Goal: Task Accomplishment & Management: Use online tool/utility

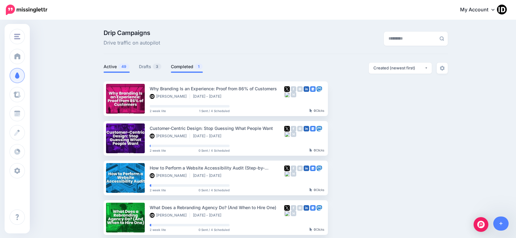
click at [185, 66] on link "Completed 1" at bounding box center [187, 66] width 32 height 7
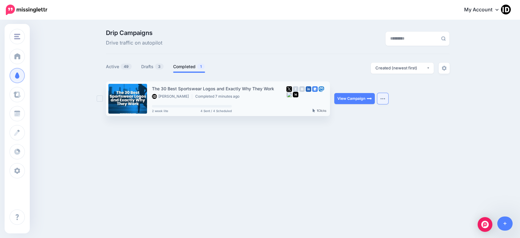
click at [380, 101] on button "button" at bounding box center [382, 98] width 11 height 11
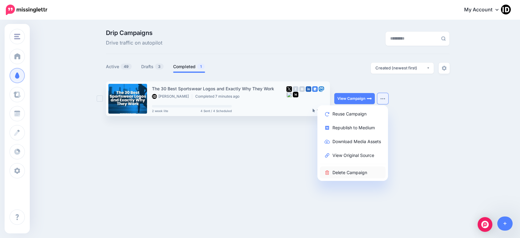
click at [354, 171] on link "Delete Campaign" at bounding box center [353, 172] width 66 height 12
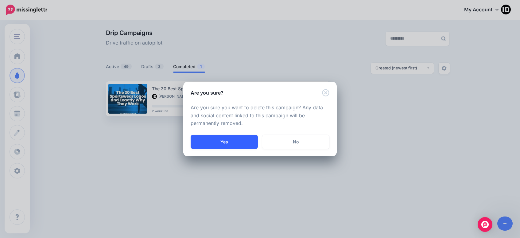
click at [221, 142] on button "Yes" at bounding box center [224, 142] width 67 height 14
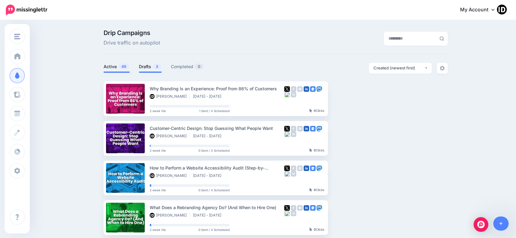
click at [148, 66] on link "Drafts 3" at bounding box center [150, 66] width 23 height 7
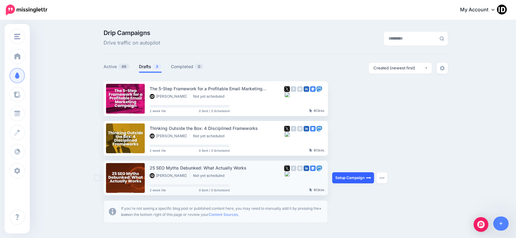
click at [348, 178] on link "Setup Campaign" at bounding box center [353, 177] width 42 height 11
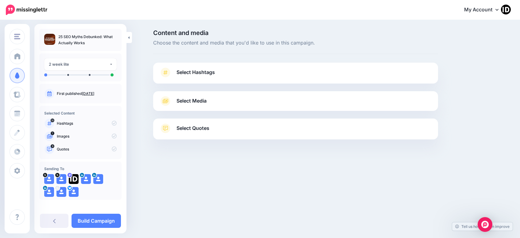
click at [206, 73] on span "Select Hashtags" at bounding box center [196, 72] width 38 height 8
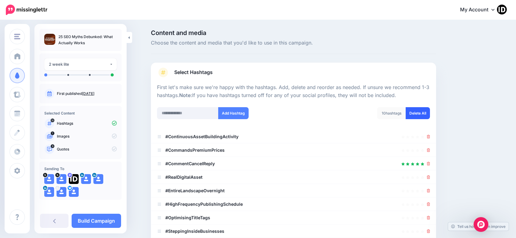
click at [420, 112] on link "Delete All" at bounding box center [417, 113] width 24 height 12
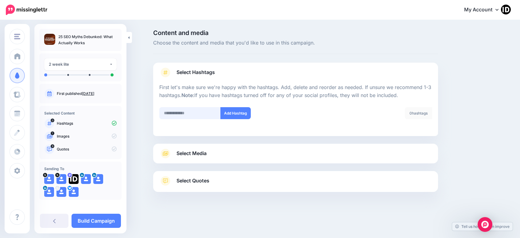
click at [177, 113] on input "text" at bounding box center [189, 113] width 61 height 12
type input "***"
click at [229, 115] on button "Add Hashtag" at bounding box center [236, 113] width 30 height 12
click at [174, 112] on input "text" at bounding box center [189, 113] width 61 height 12
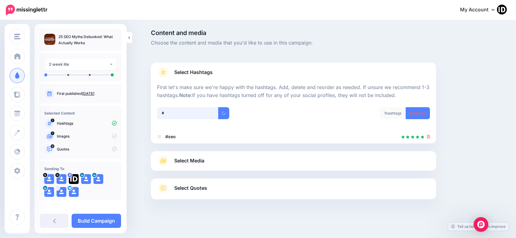
scroll to position [1, 0]
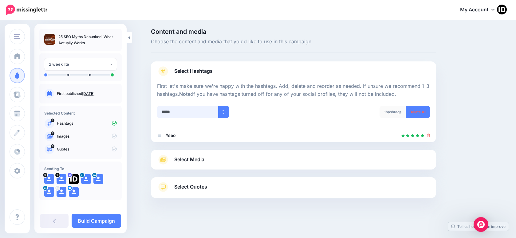
type input "******"
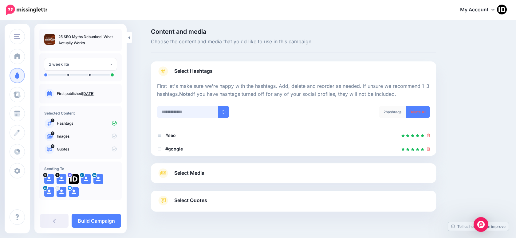
scroll to position [15, 0]
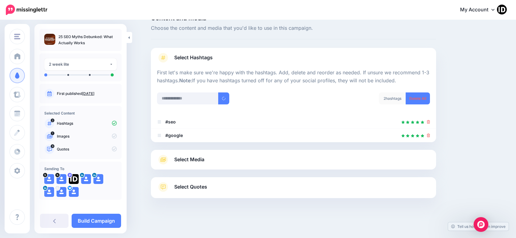
click at [184, 157] on span "Select Media" at bounding box center [189, 159] width 30 height 8
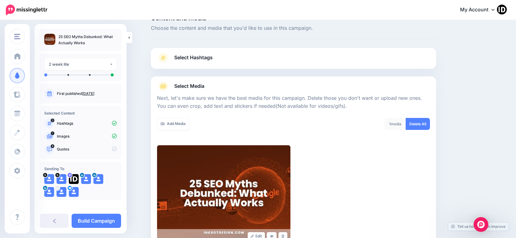
scroll to position [0, 0]
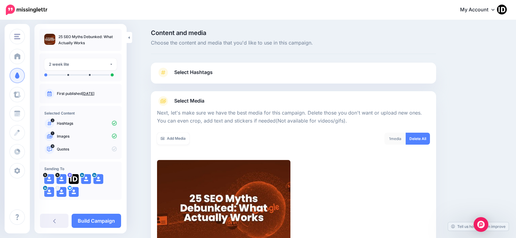
click at [177, 145] on div "Add Media What media would you like to add? Upload AI Gallery Unsplash GIPHY" at bounding box center [222, 143] width 141 height 20
click at [177, 142] on link "Add Media" at bounding box center [173, 139] width 32 height 12
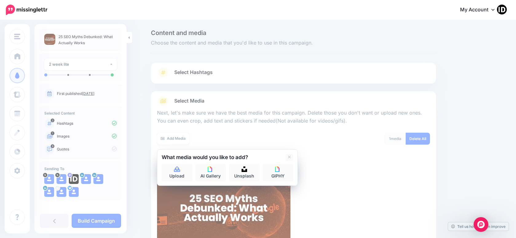
click at [179, 158] on h2 "What media would you like to add?" at bounding box center [205, 157] width 86 height 5
click at [177, 167] on icon at bounding box center [177, 170] width 7 height 6
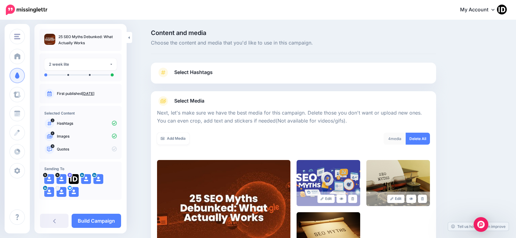
scroll to position [94, 0]
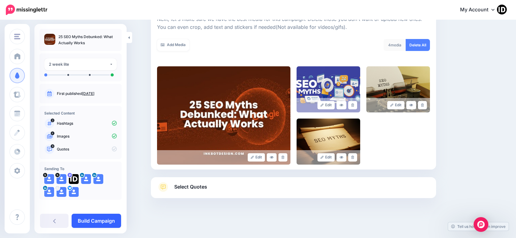
click at [114, 216] on link "Build Campaign" at bounding box center [96, 221] width 49 height 14
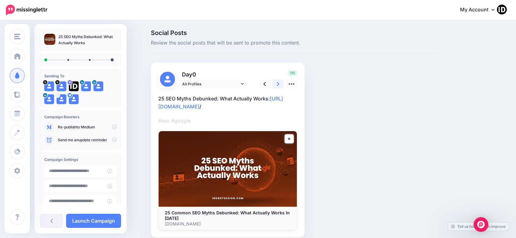
click at [279, 83] on icon at bounding box center [278, 84] width 2 height 6
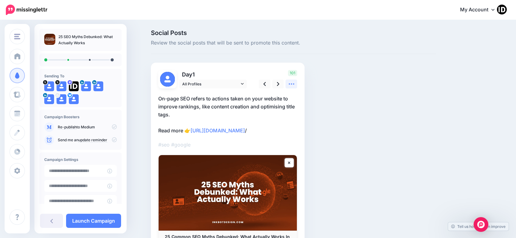
click at [292, 84] on icon at bounding box center [291, 84] width 6 height 6
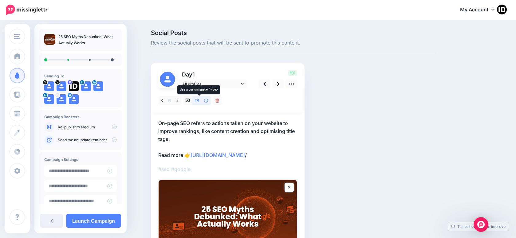
click at [199, 101] on icon at bounding box center [197, 100] width 4 height 3
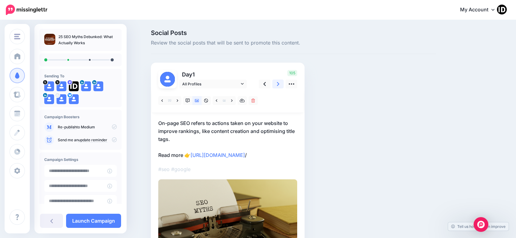
click at [279, 84] on icon at bounding box center [278, 84] width 2 height 4
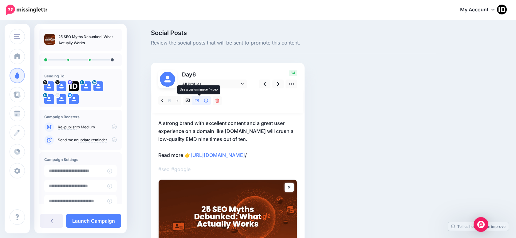
click at [199, 103] on icon at bounding box center [197, 101] width 4 height 4
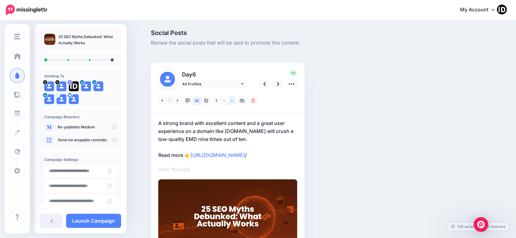
click at [232, 100] on icon at bounding box center [232, 100] width 2 height 2
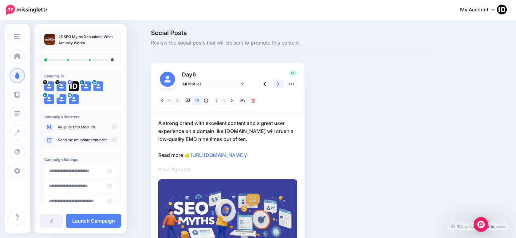
click at [282, 83] on link at bounding box center [278, 84] width 12 height 9
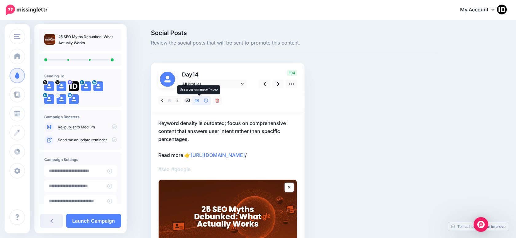
click at [198, 100] on icon at bounding box center [197, 101] width 4 height 4
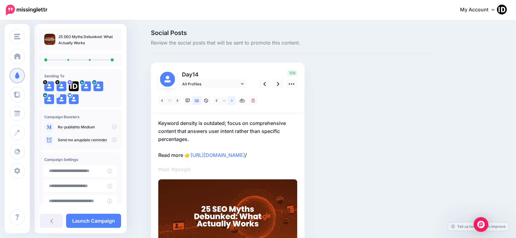
click at [232, 101] on icon at bounding box center [232, 101] width 2 height 4
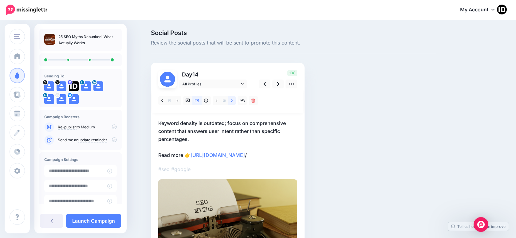
click at [232, 101] on icon at bounding box center [232, 101] width 2 height 4
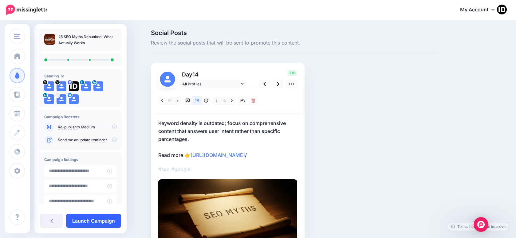
click at [101, 222] on link "Launch Campaign" at bounding box center [93, 221] width 55 height 14
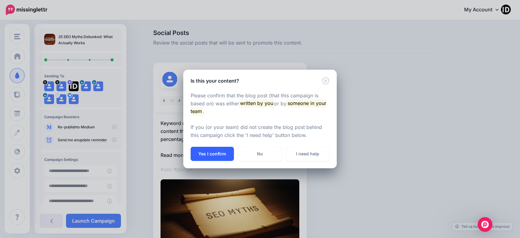
click at [217, 151] on button "Yes I confirm" at bounding box center [212, 154] width 43 height 14
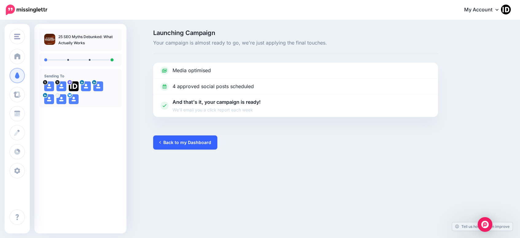
click at [186, 139] on link "Back to my Dashboard" at bounding box center [185, 142] width 64 height 14
